Goal: Navigation & Orientation: Understand site structure

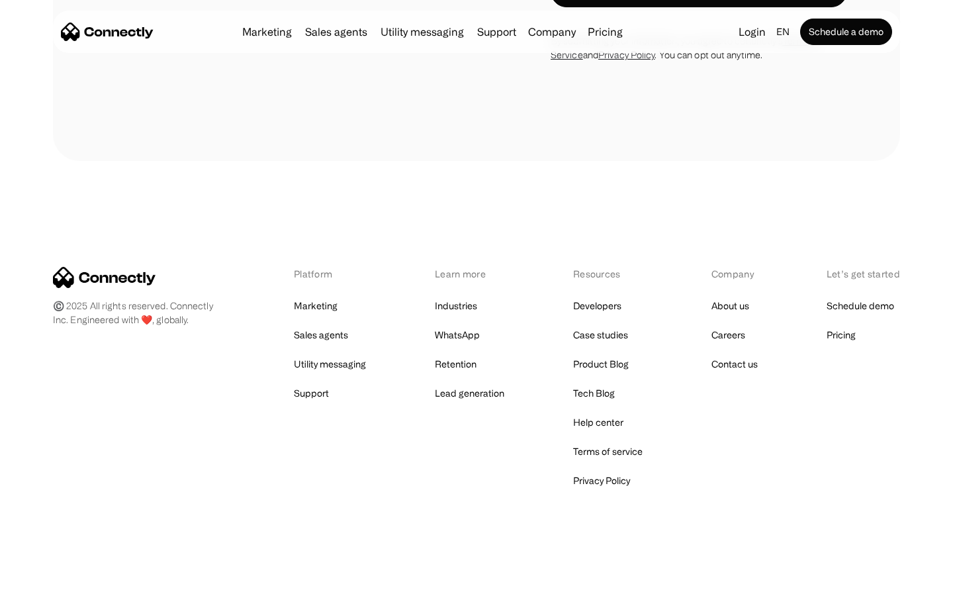
scroll to position [4299, 0]
